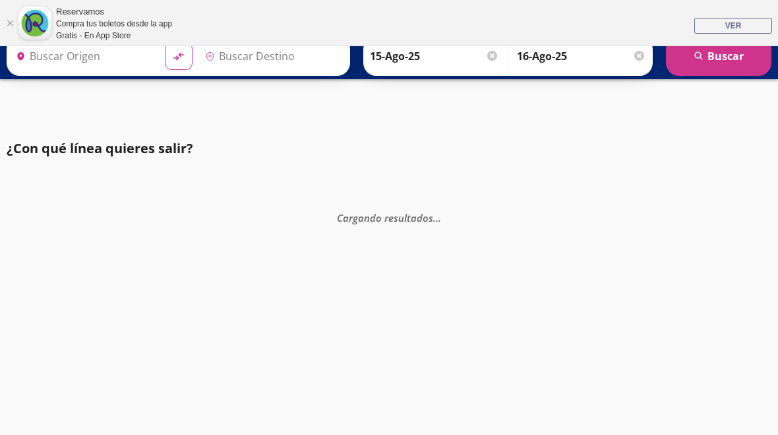
type input "[GEOGRAPHIC_DATA], [GEOGRAPHIC_DATA]"
type input "Iguala, [GEOGRAPHIC_DATA]"
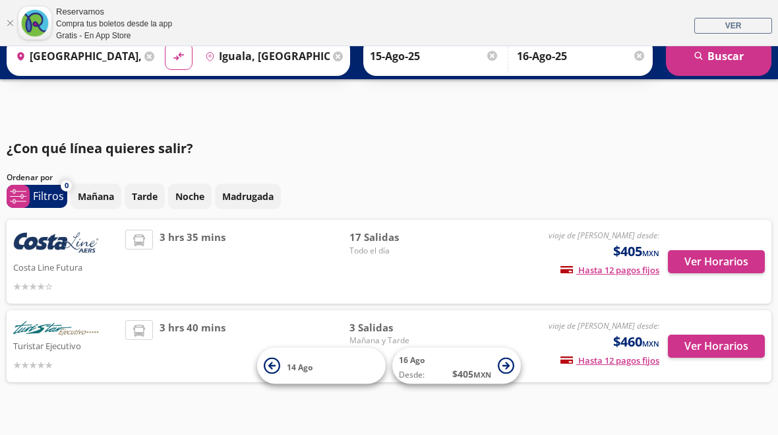
scroll to position [29, 0]
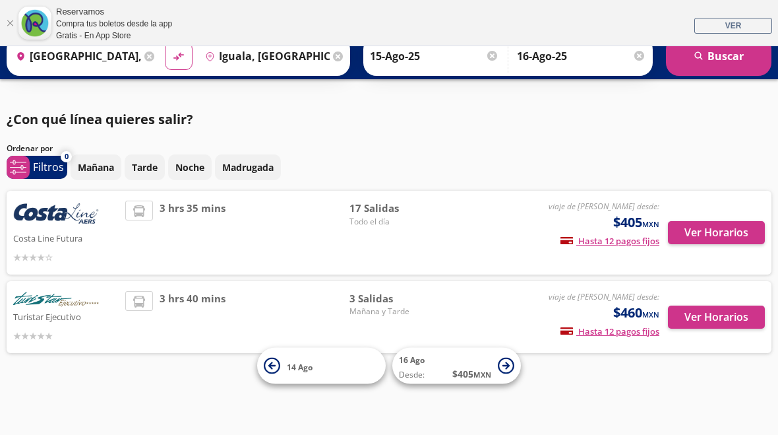
click at [336, 365] on span "14 Ago" at bounding box center [333, 365] width 92 height 16
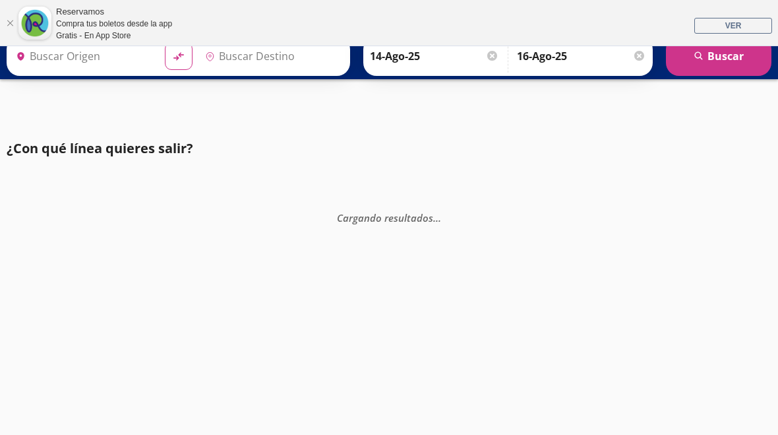
type input "[GEOGRAPHIC_DATA], [GEOGRAPHIC_DATA]"
type input "Iguala, [GEOGRAPHIC_DATA]"
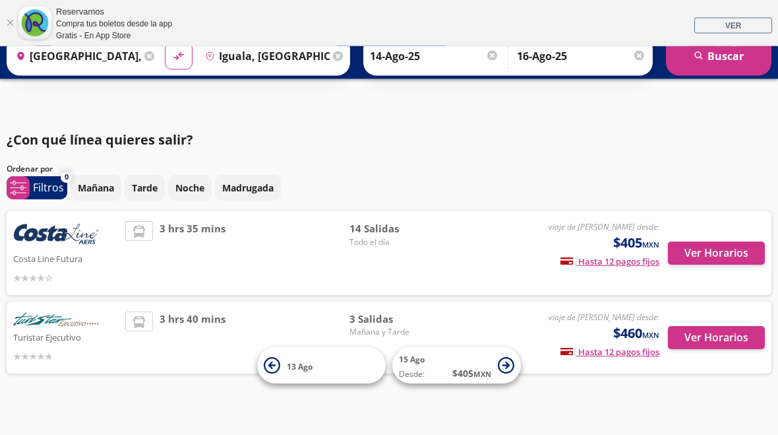
scroll to position [9, 0]
click at [497, 53] on div at bounding box center [492, 56] width 10 height 10
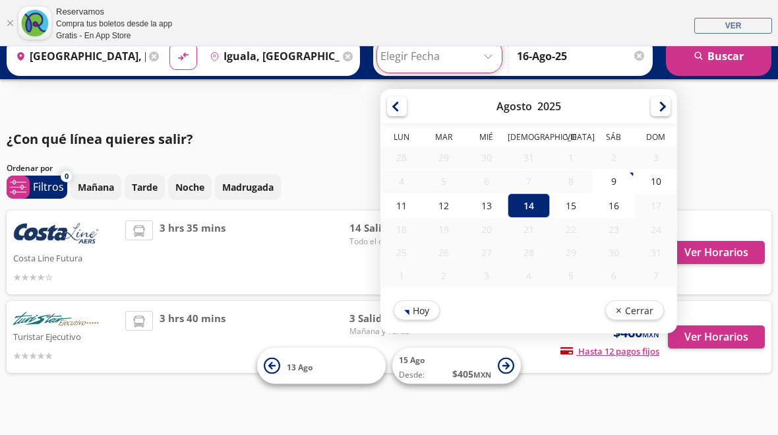
click at [592, 208] on div "15" at bounding box center [571, 205] width 42 height 24
type input "15-Ago-25"
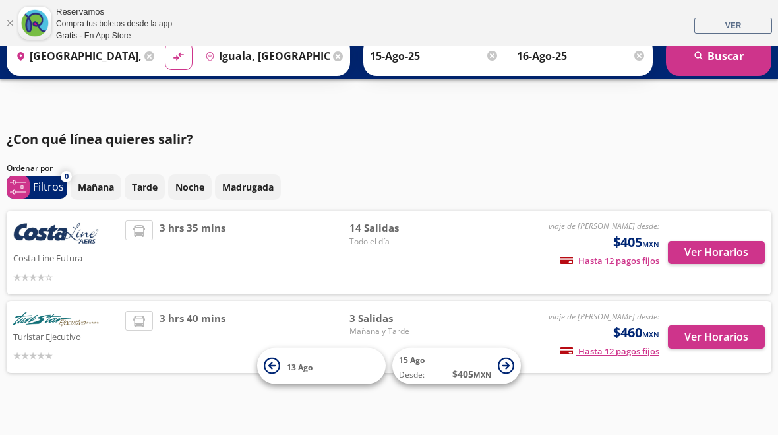
scroll to position [0, 0]
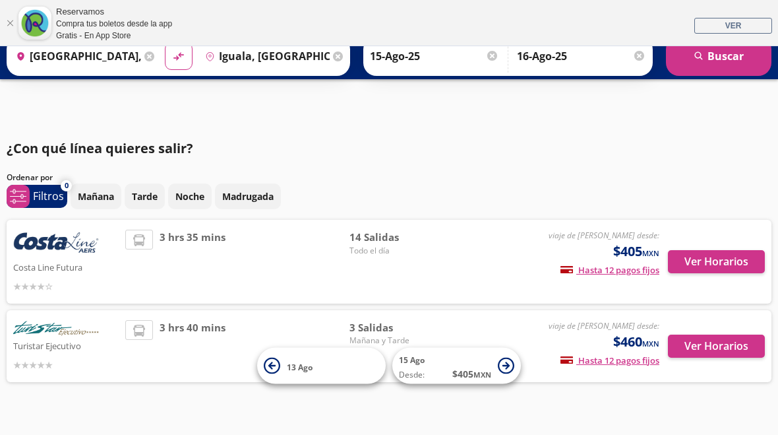
click at [716, 64] on button "search [GEOGRAPHIC_DATA]" at bounding box center [719, 56] width 106 height 40
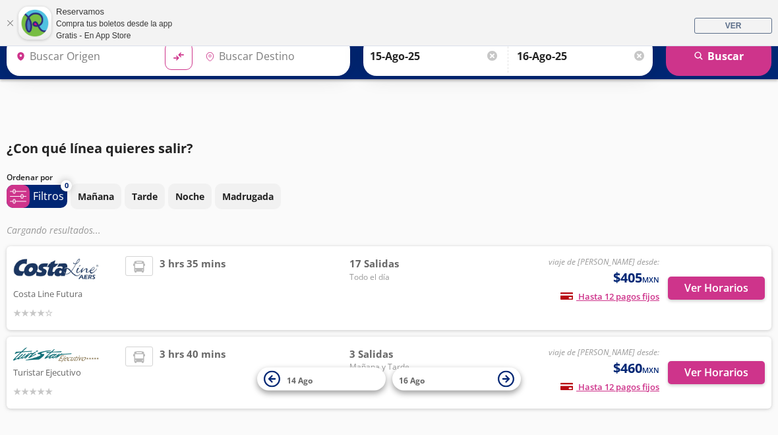
type input "[GEOGRAPHIC_DATA], [GEOGRAPHIC_DATA]"
type input "Iguala, [GEOGRAPHIC_DATA]"
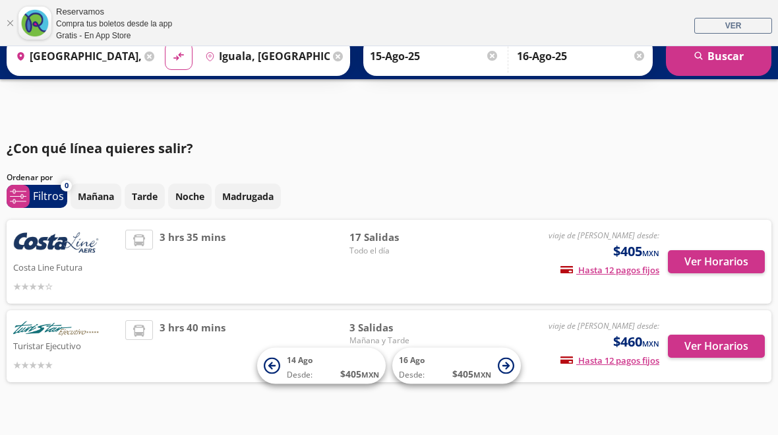
click at [716, 340] on button "Ver Horarios" at bounding box center [716, 345] width 97 height 23
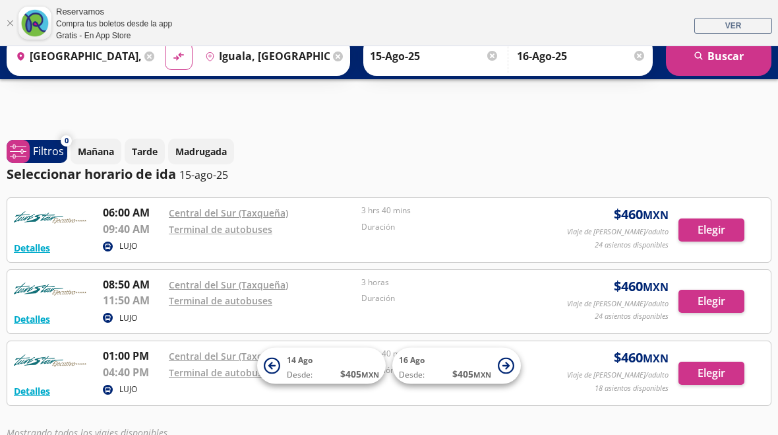
click at [708, 371] on button "Elegir" at bounding box center [712, 372] width 66 height 23
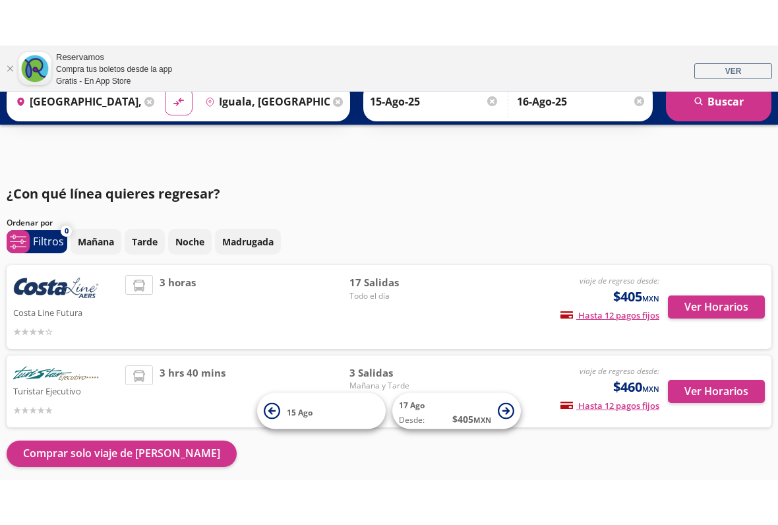
scroll to position [9, 0]
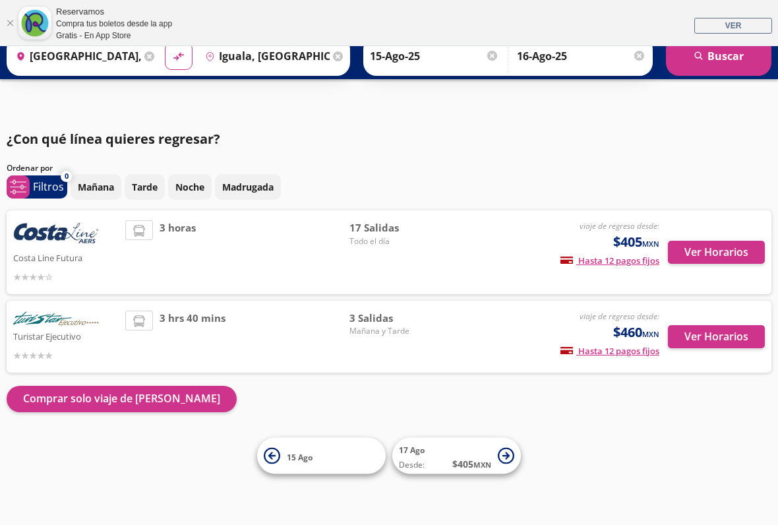
click at [343, 434] on span "15 Ago" at bounding box center [333, 456] width 92 height 16
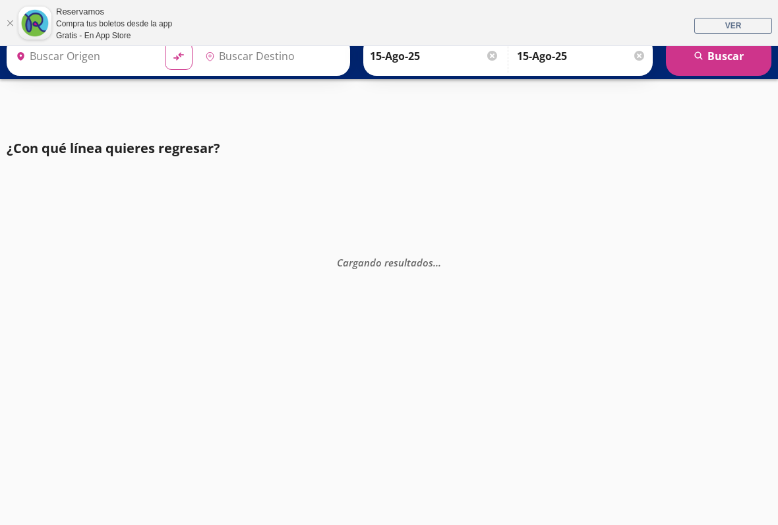
type input "[GEOGRAPHIC_DATA], [GEOGRAPHIC_DATA]"
type input "Iguala, [GEOGRAPHIC_DATA]"
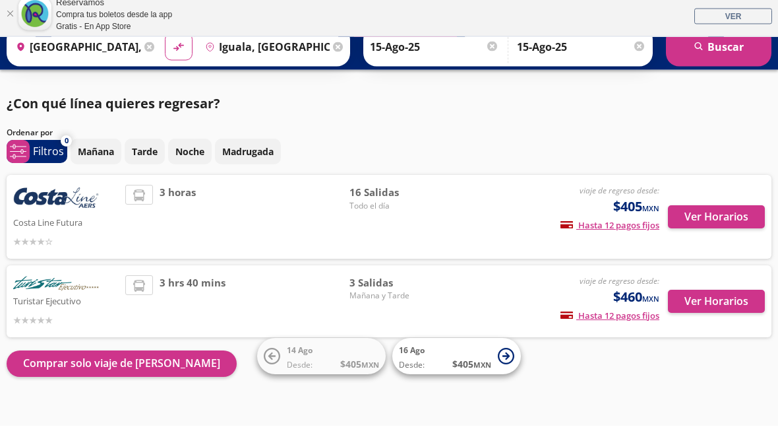
scroll to position [52, 0]
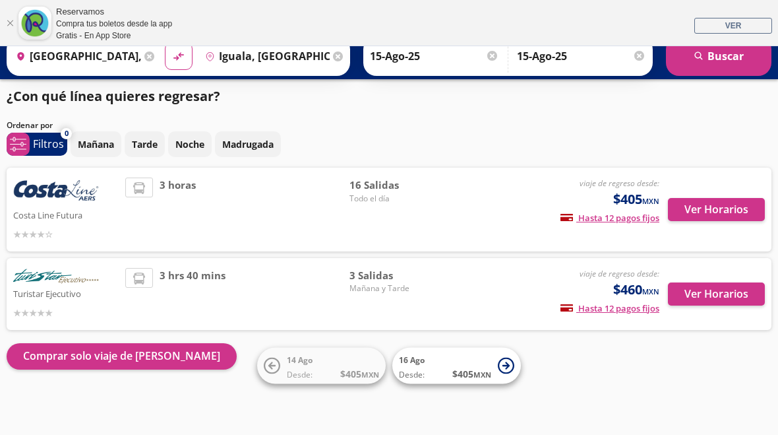
click at [474, 369] on small "MXN" at bounding box center [483, 374] width 18 height 10
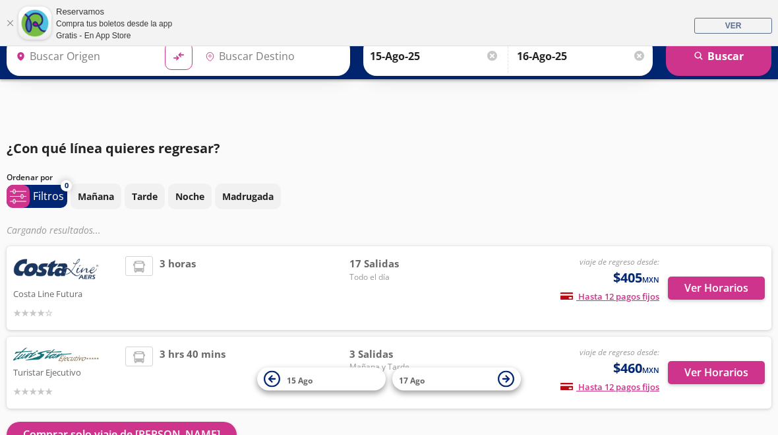
type input "[GEOGRAPHIC_DATA], [GEOGRAPHIC_DATA]"
type input "Iguala, [GEOGRAPHIC_DATA]"
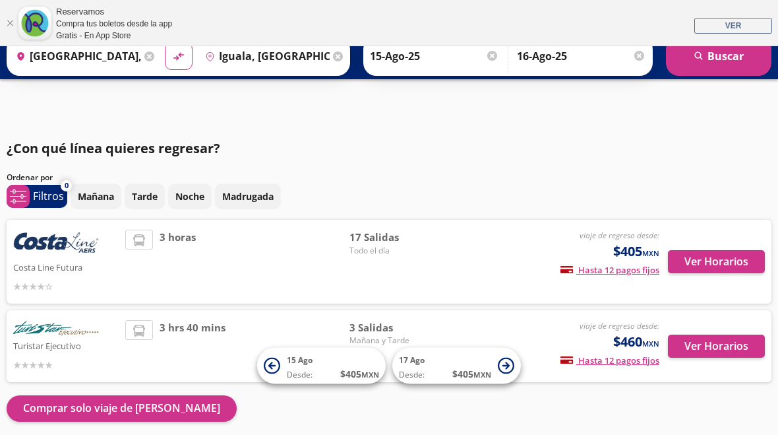
click at [718, 350] on button "Ver Horarios" at bounding box center [716, 345] width 97 height 23
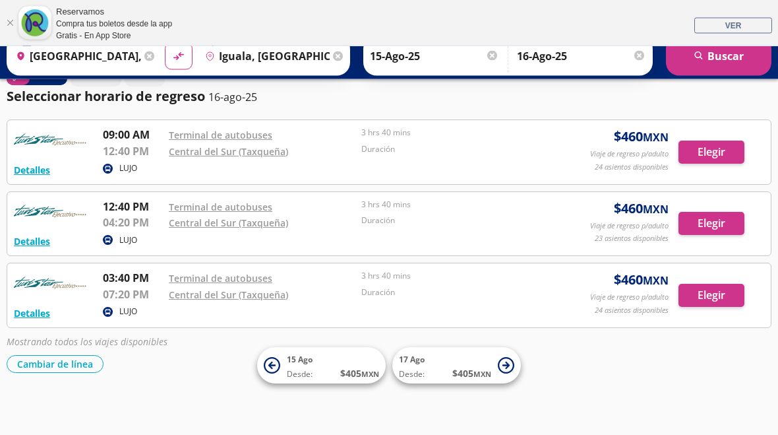
scroll to position [162, 0]
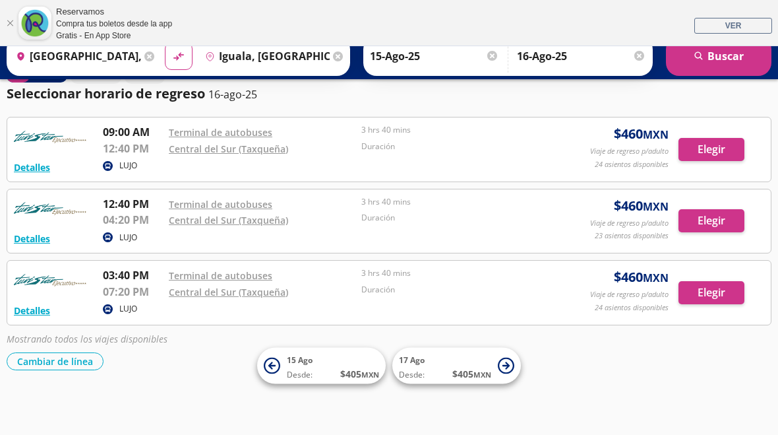
click at [710, 150] on button "Elegir" at bounding box center [712, 149] width 66 height 23
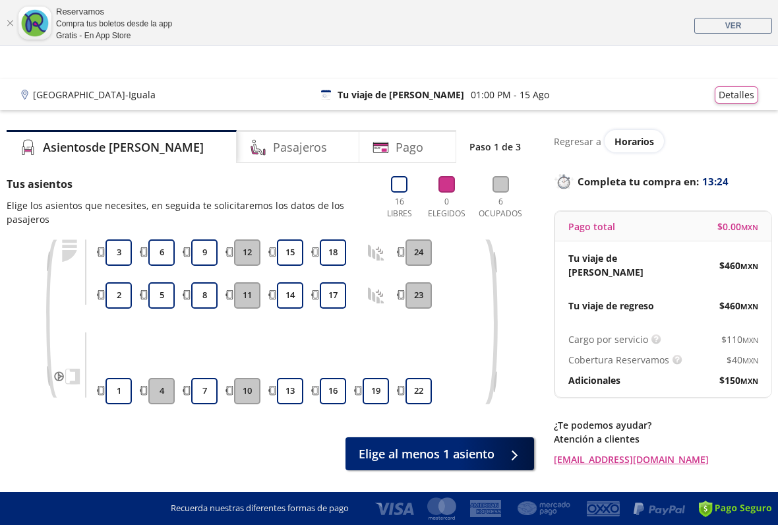
click at [162, 390] on button "4" at bounding box center [161, 391] width 26 height 26
click at [169, 390] on button "4" at bounding box center [161, 391] width 26 height 26
click at [121, 387] on button "1" at bounding box center [119, 391] width 26 height 26
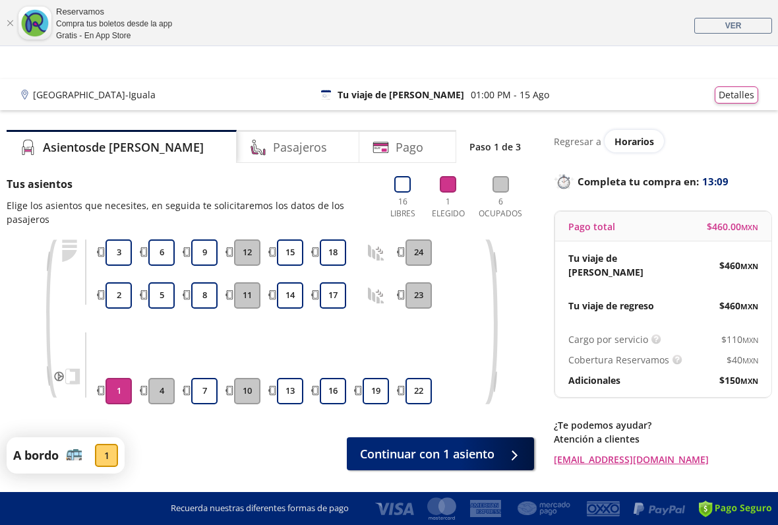
click at [202, 385] on button "7" at bounding box center [204, 391] width 26 height 26
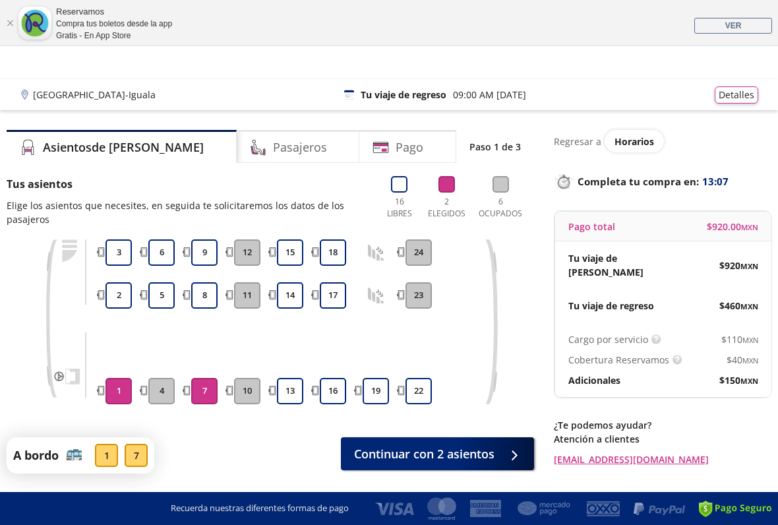
click at [205, 387] on button "7" at bounding box center [204, 391] width 26 height 26
click at [121, 379] on button "1" at bounding box center [119, 391] width 26 height 26
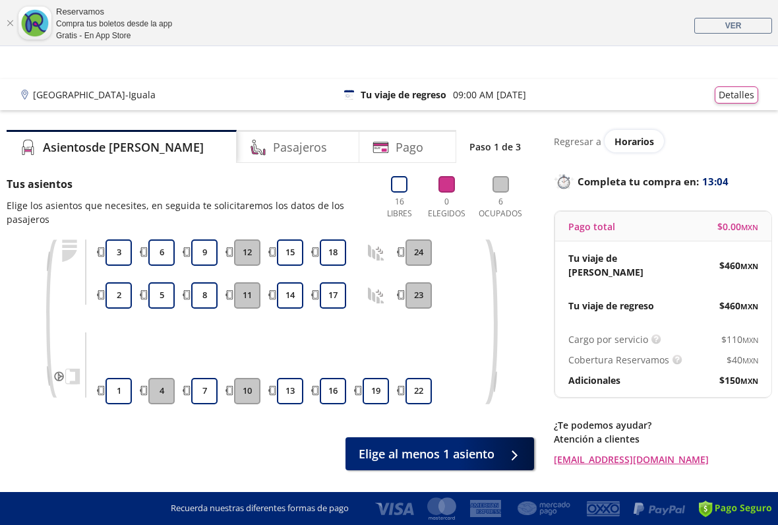
click at [210, 387] on button "7" at bounding box center [204, 391] width 26 height 26
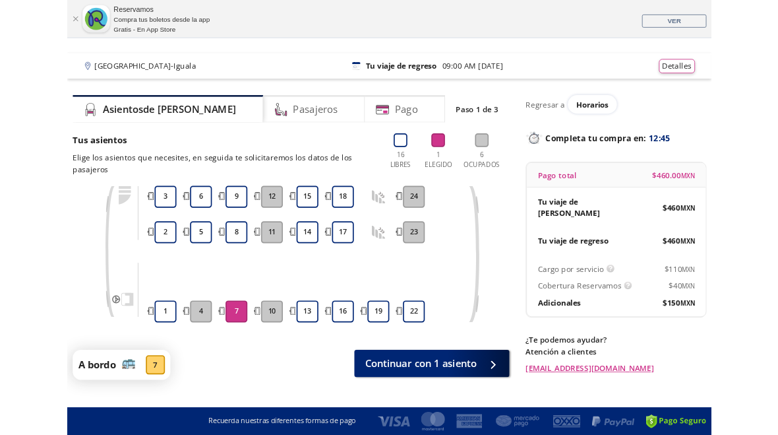
scroll to position [131, 0]
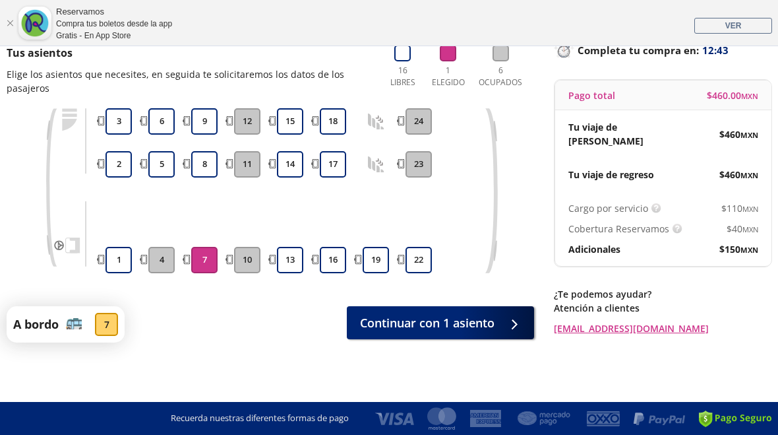
click at [512, 321] on icon at bounding box center [517, 324] width 10 height 10
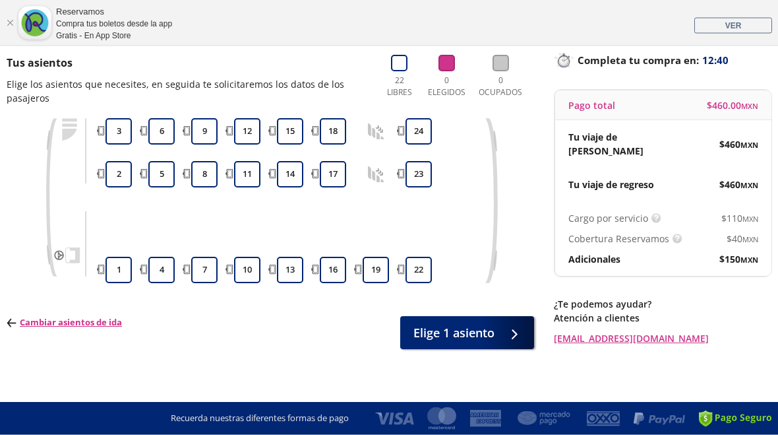
scroll to position [128, 0]
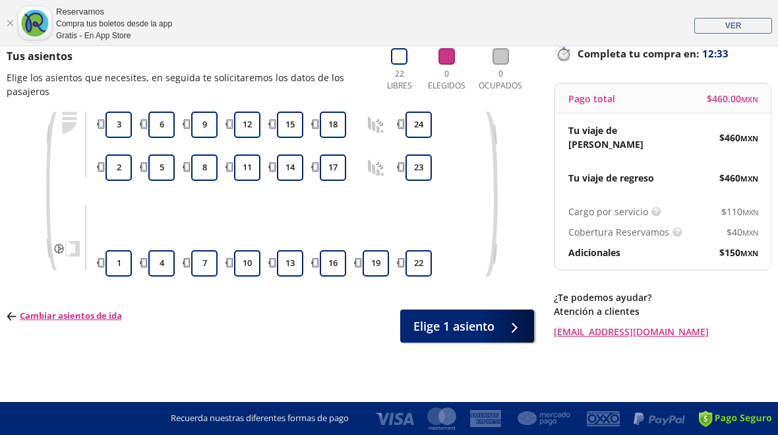
click at [118, 262] on button "1" at bounding box center [119, 263] width 26 height 26
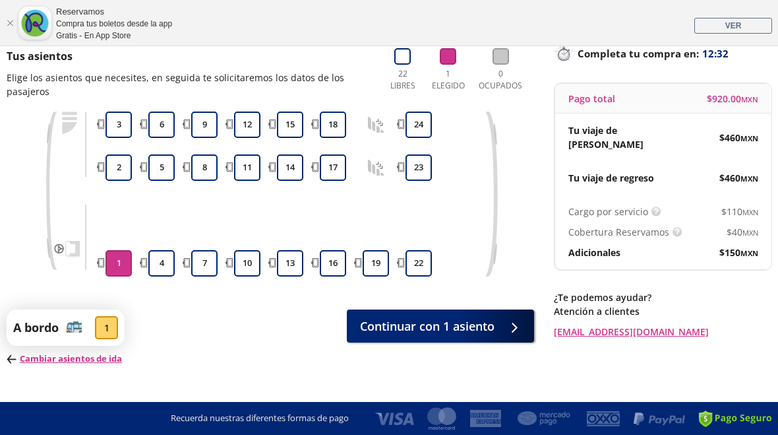
click at [487, 326] on span "Continuar con 1 asiento" at bounding box center [427, 326] width 135 height 18
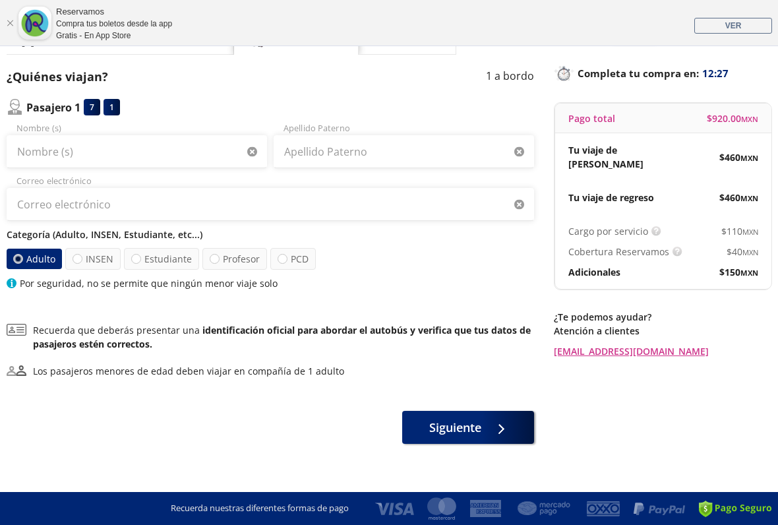
scroll to position [109, 0]
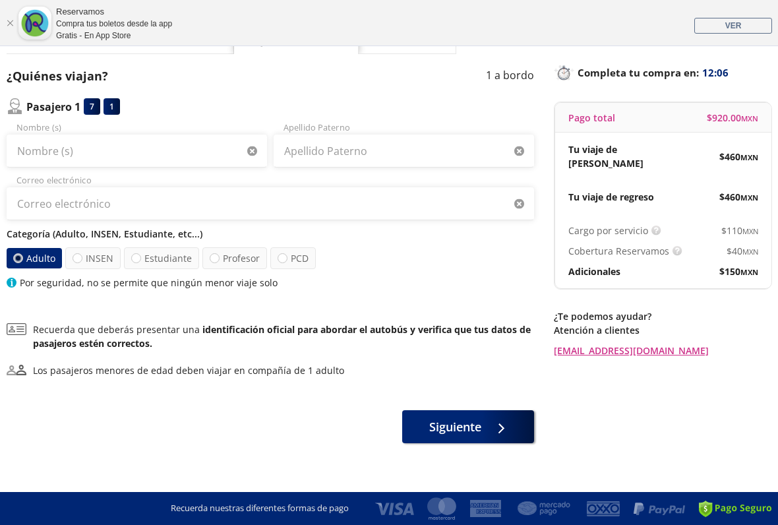
click at [10, 24] on link "Cerrar" at bounding box center [10, 23] width 8 height 8
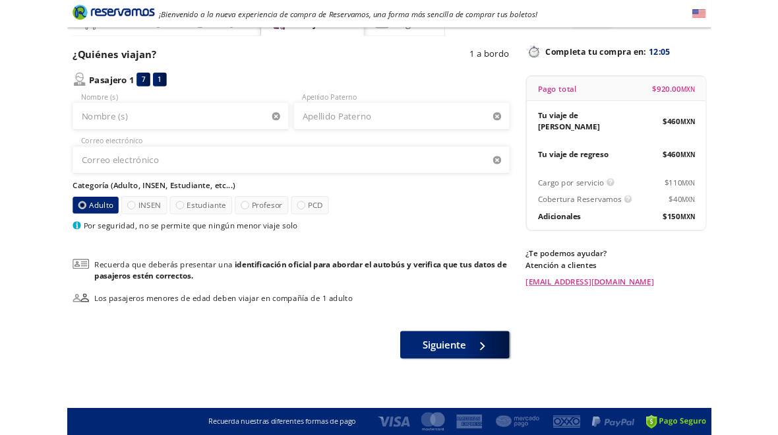
scroll to position [0, 0]
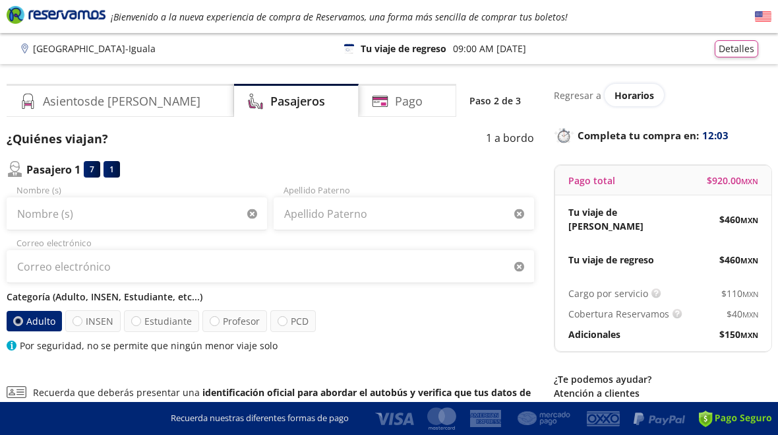
click at [592, 16] on div "¡Bienvenido a la nueva experiencia de compra de Reservamos, una forma más senci…" at bounding box center [389, 16] width 778 height 33
